Goal: Complete application form: Fill out and submit a form for a specific purpose

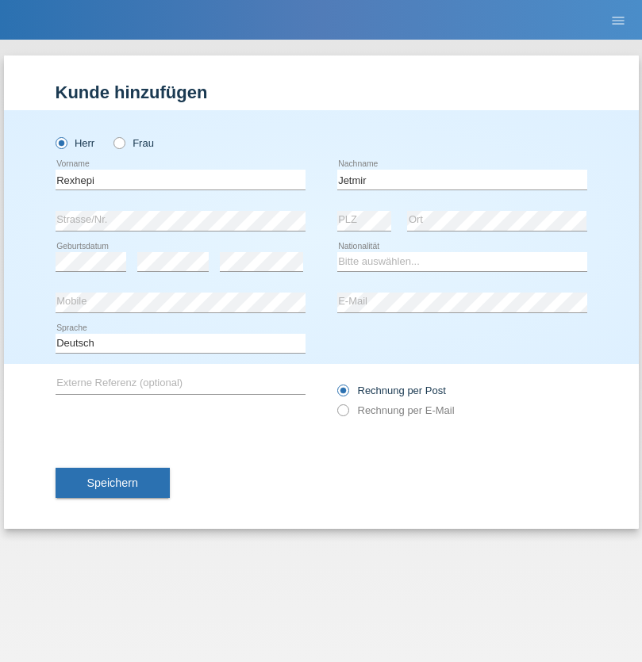
type input "Jetmir"
select select "XK"
select select "C"
select select "20"
select select "12"
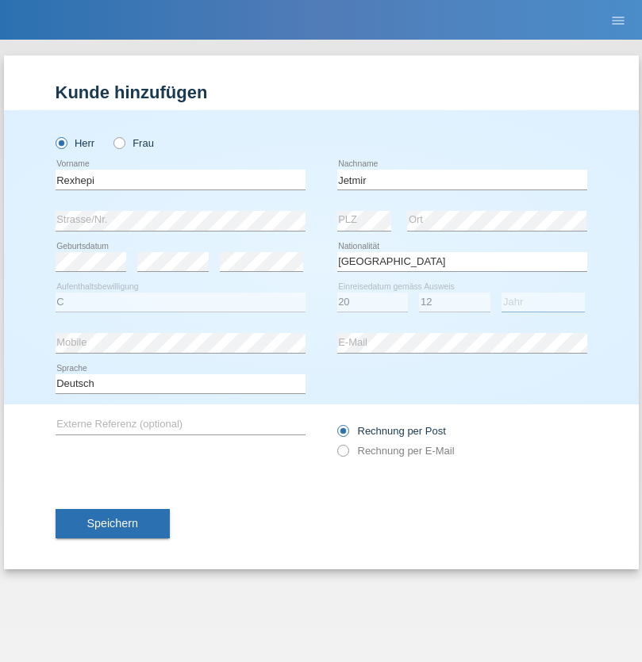
select select "1988"
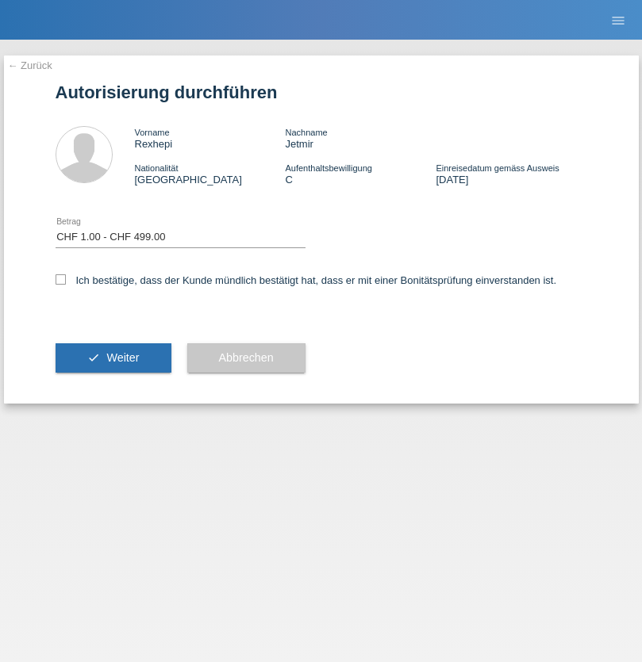
select select "1"
checkbox input "true"
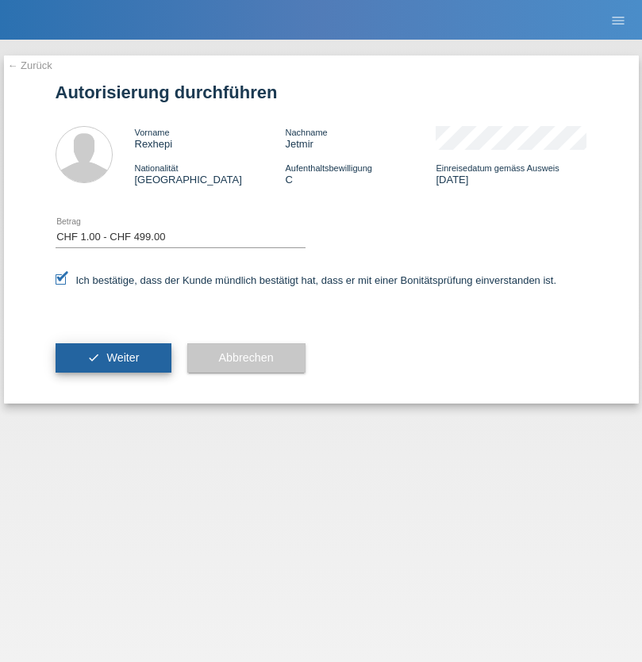
click at [113, 358] on span "Weiter" at bounding box center [122, 357] width 33 height 13
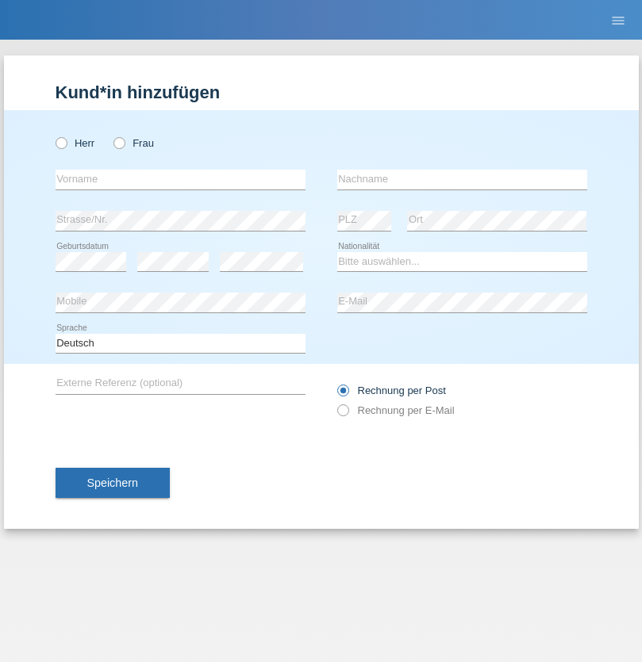
radio input "true"
click at [180, 179] on input "text" at bounding box center [181, 180] width 250 height 20
type input "[PERSON_NAME]"
click at [462, 179] on input "text" at bounding box center [462, 180] width 250 height 20
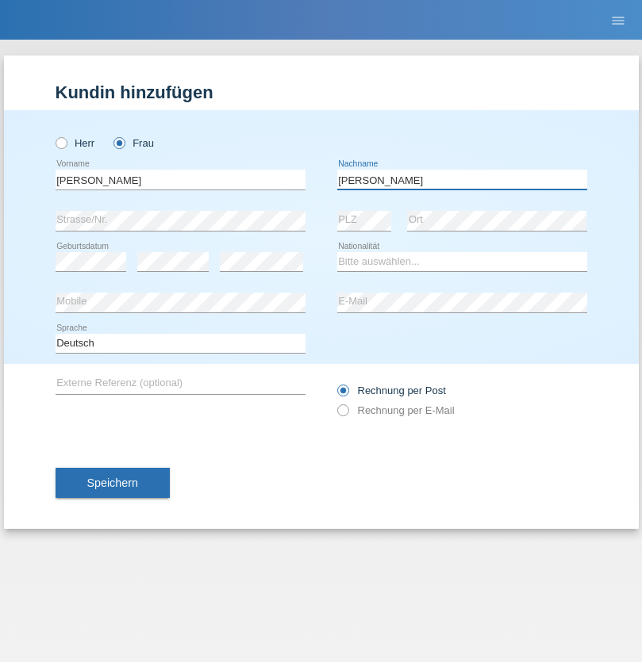
type input "[PERSON_NAME]"
select select "PT"
select select "C"
select select "23"
select select "06"
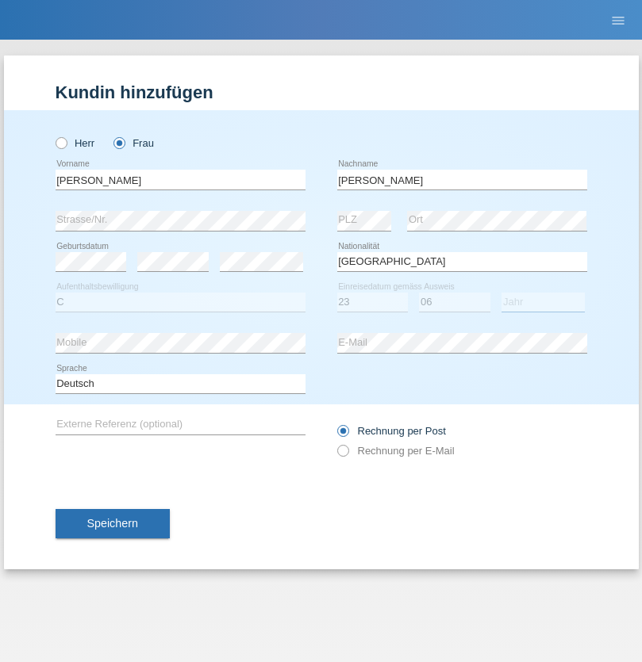
select select "1989"
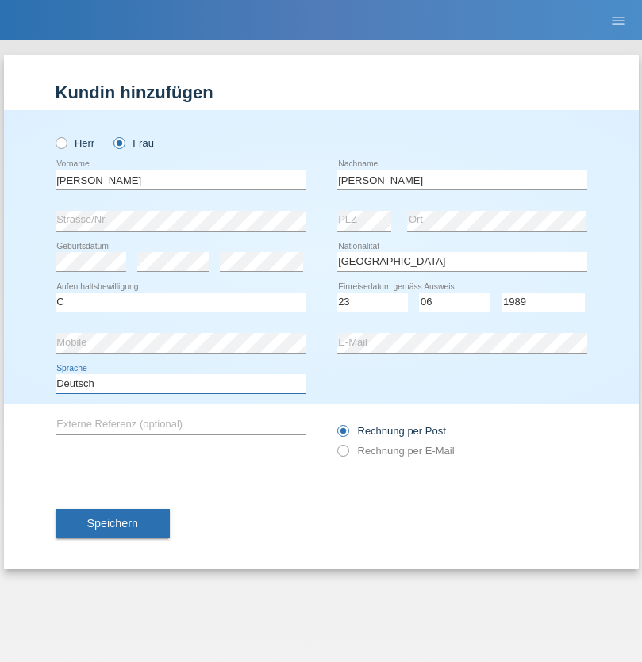
select select "en"
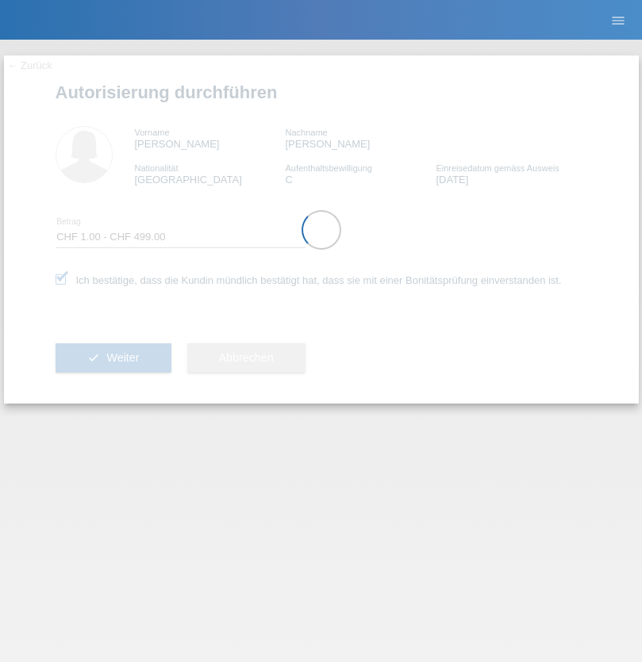
select select "1"
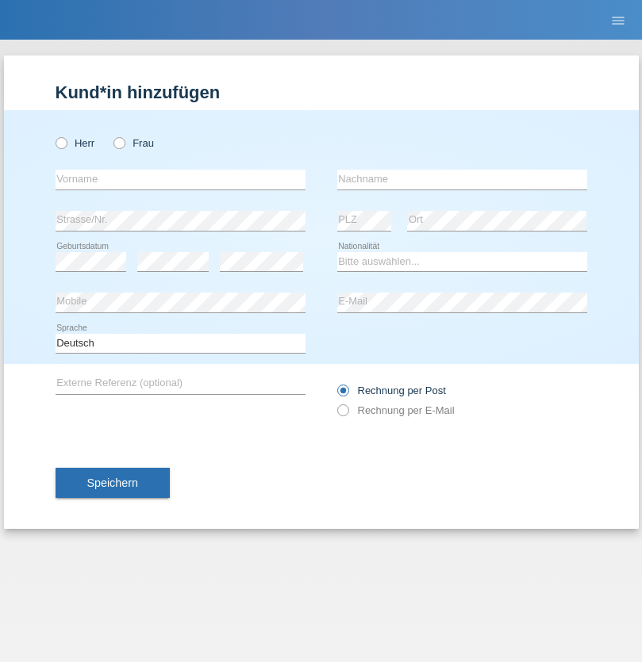
radio input "true"
click at [180, 179] on input "text" at bounding box center [181, 180] width 250 height 20
type input "Nadin"
click at [462, 179] on input "text" at bounding box center [462, 180] width 250 height 20
type input "Ido"
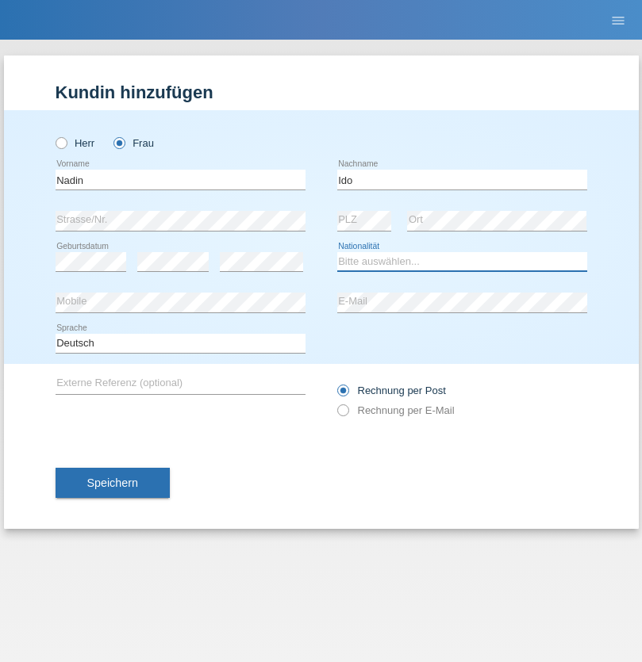
select select "CH"
radio input "true"
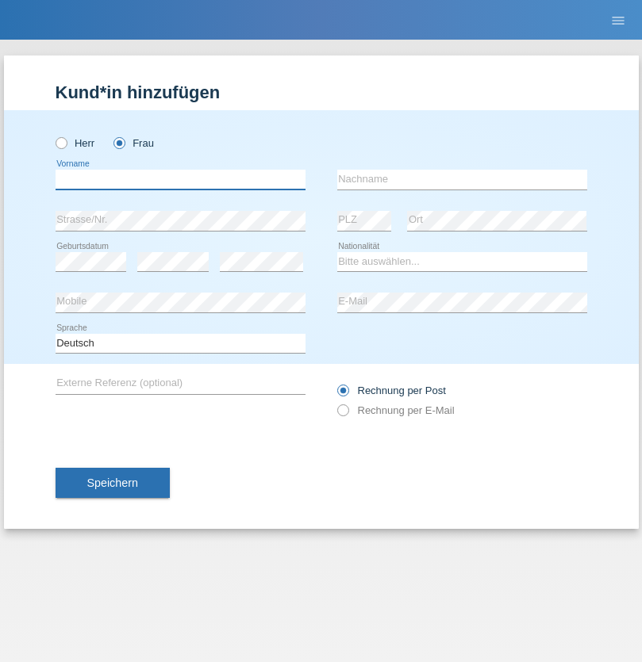
click at [180, 179] on input "text" at bounding box center [181, 180] width 250 height 20
type input "[PERSON_NAME]"
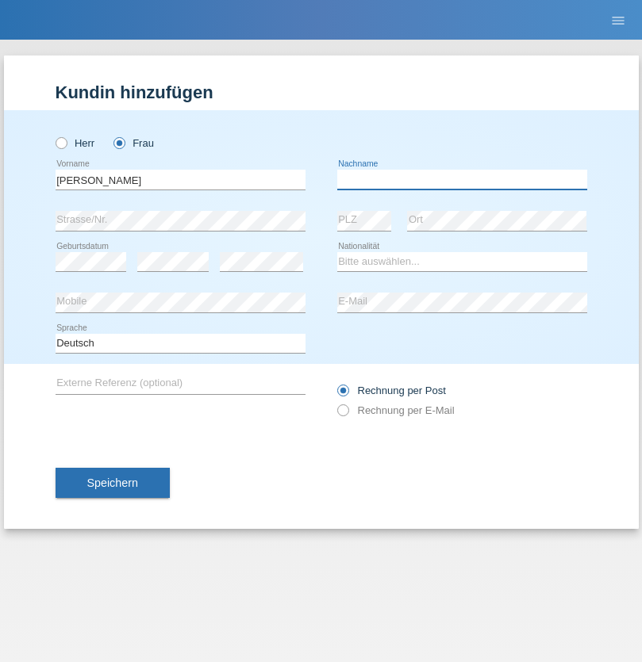
click at [462, 179] on input "text" at bounding box center [462, 180] width 250 height 20
type input "[PERSON_NAME]"
select select "RO"
select select "C"
select select "31"
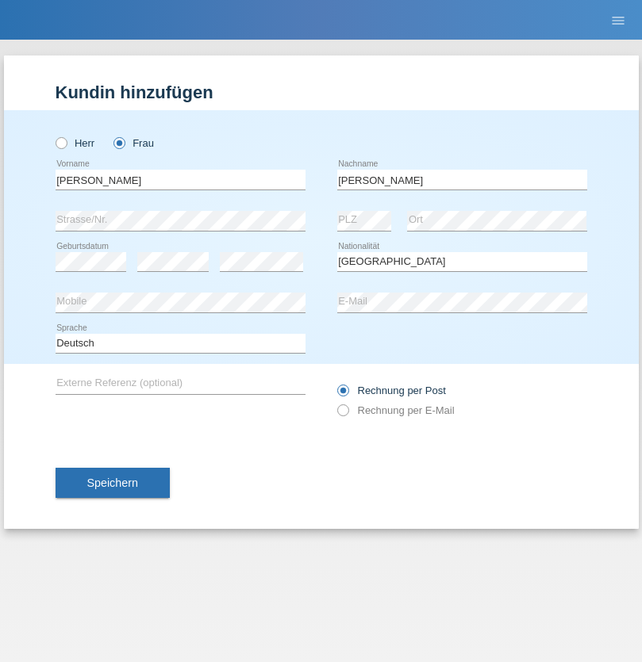
select select "08"
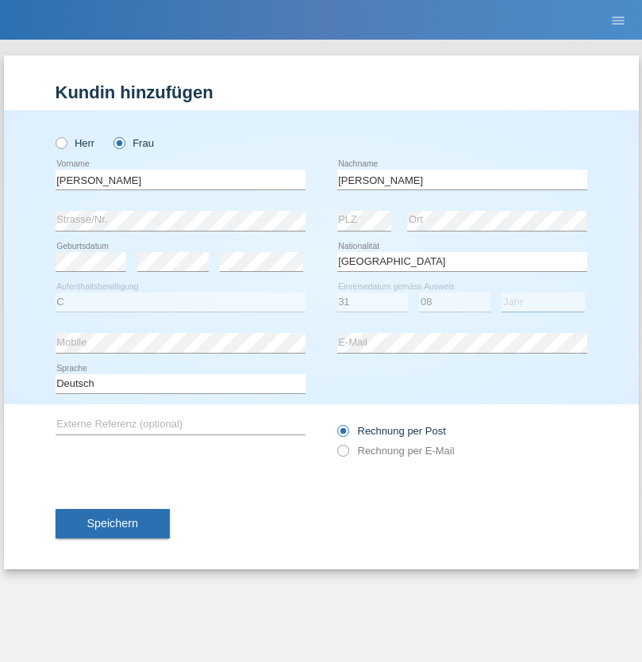
select select "2021"
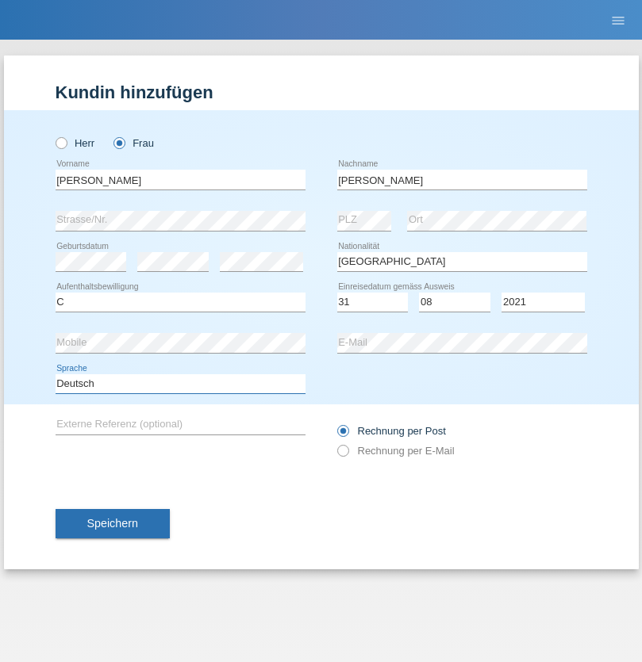
select select "en"
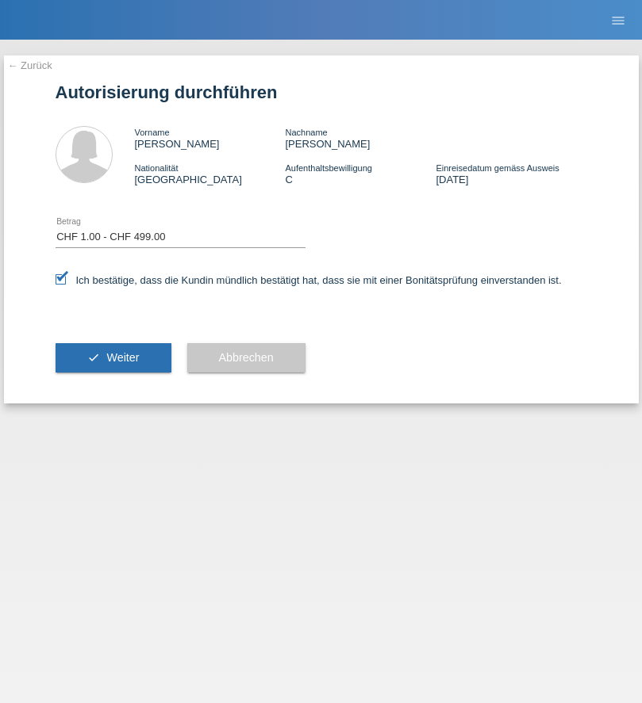
select select "1"
click at [113, 358] on span "Weiter" at bounding box center [122, 357] width 33 height 13
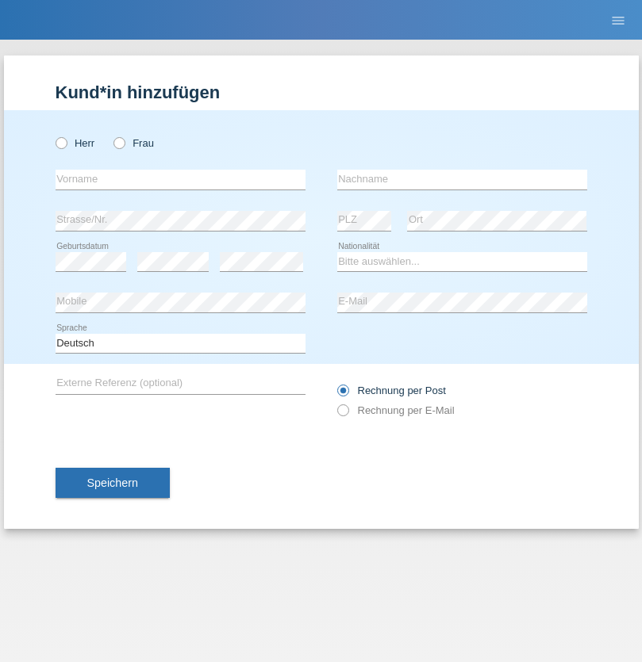
radio input "true"
click at [180, 179] on input "text" at bounding box center [181, 180] width 250 height 20
type input "Jens"
click at [462, 179] on input "text" at bounding box center [462, 180] width 250 height 20
type input "Mehlhorn"
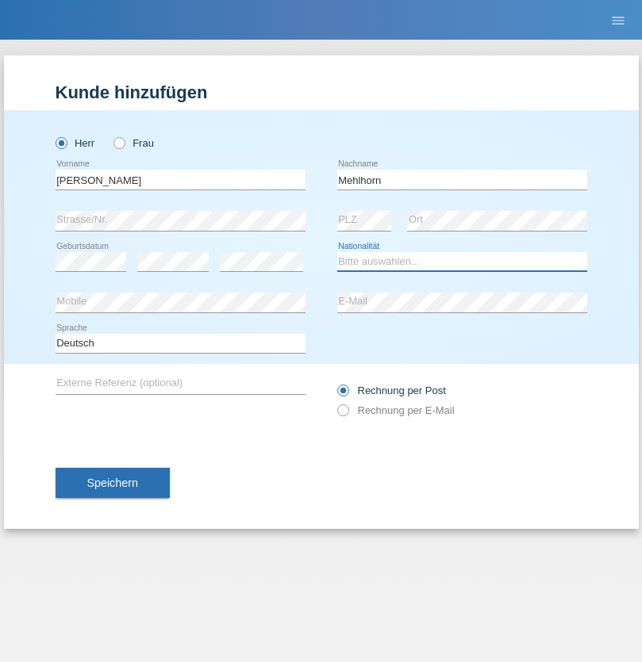
select select "CH"
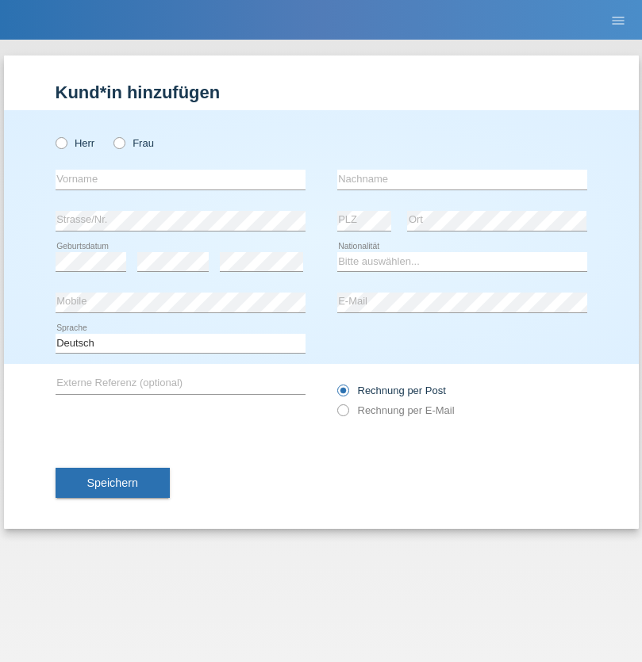
radio input "true"
click at [180, 179] on input "text" at bounding box center [181, 180] width 250 height 20
type input "Cristina"
click at [462, 179] on input "text" at bounding box center [462, 180] width 250 height 20
type input "Papuc"
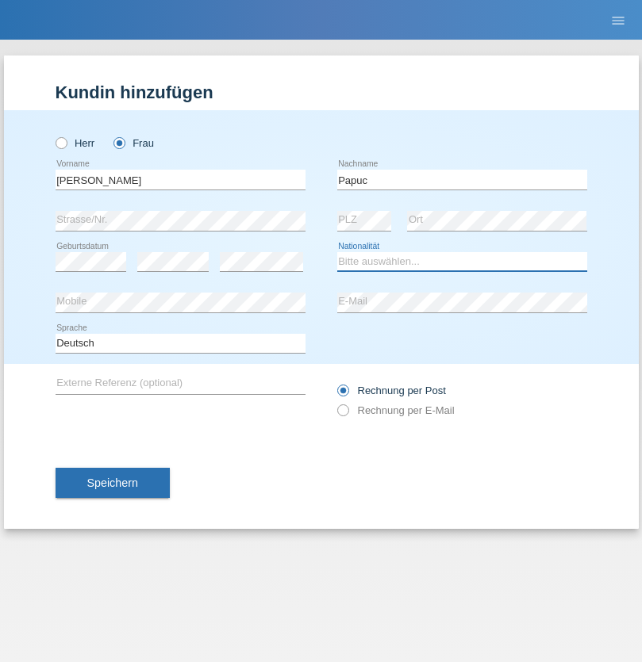
select select "RO"
select select "C"
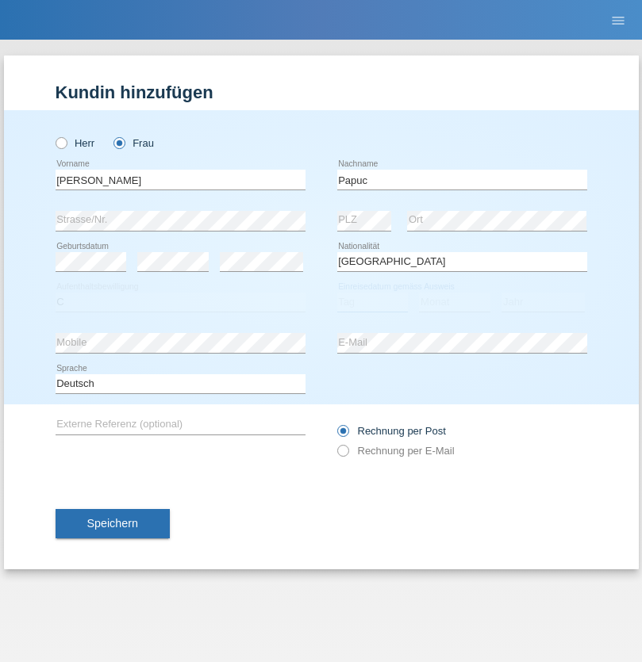
select select "30"
select select "07"
select select "2019"
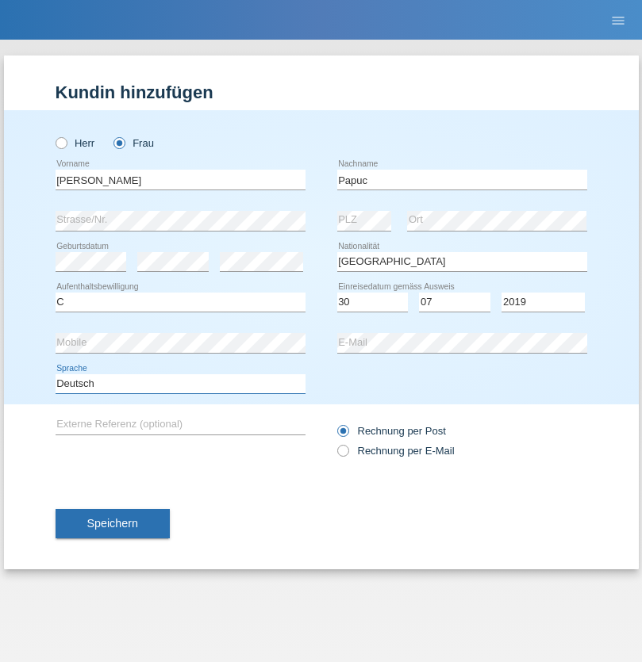
select select "en"
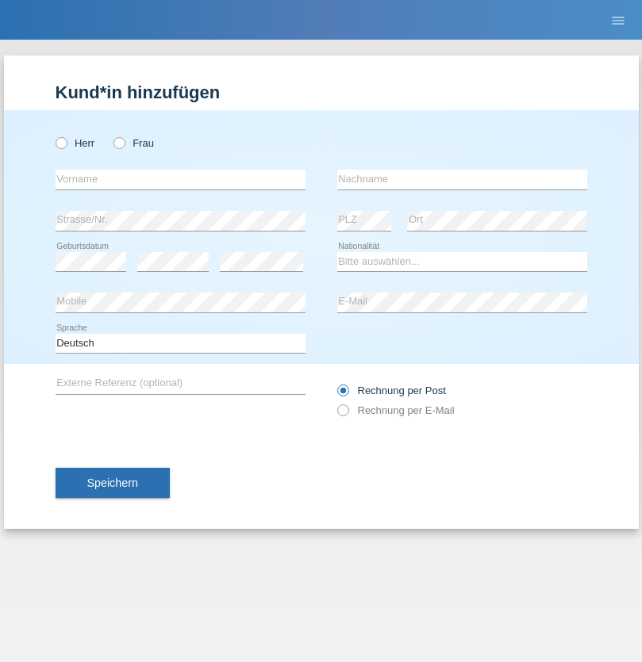
radio input "true"
click at [180, 179] on input "text" at bounding box center [181, 180] width 250 height 20
type input "Dikbaş"
click at [462, 179] on input "text" at bounding box center [462, 180] width 250 height 20
type input "Nuray"
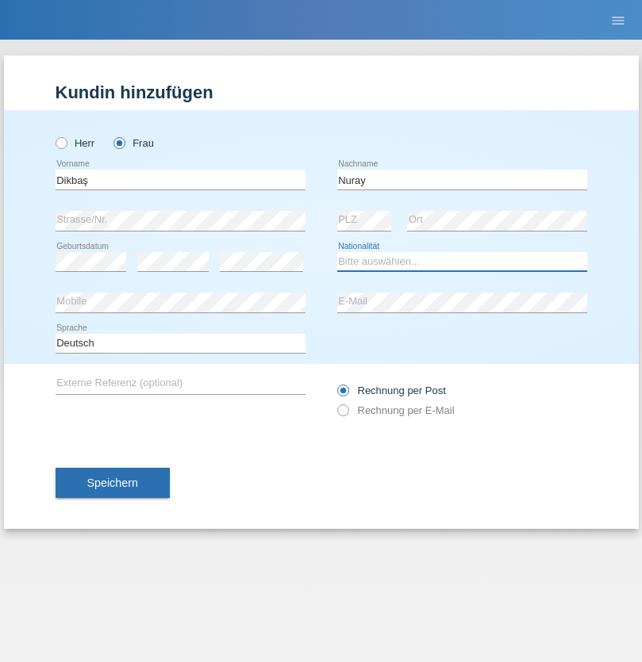
select select "TR"
select select "C"
select select "09"
select select "11"
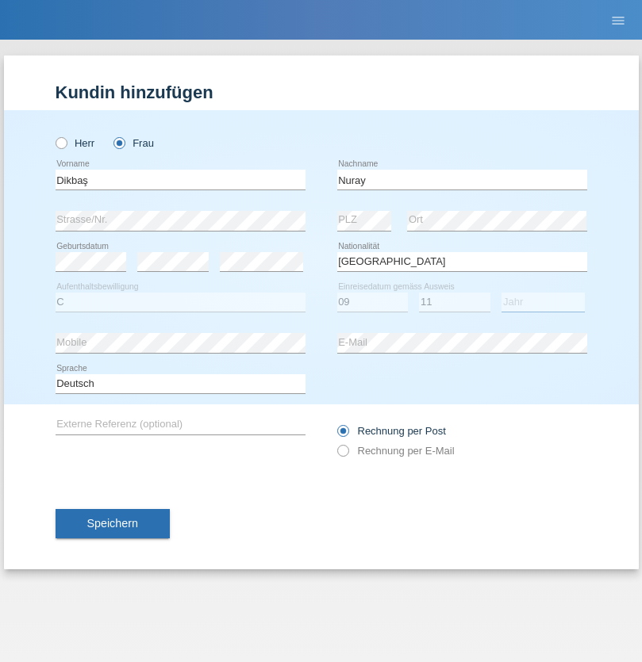
select select "1994"
